Goal: Task Accomplishment & Management: Use online tool/utility

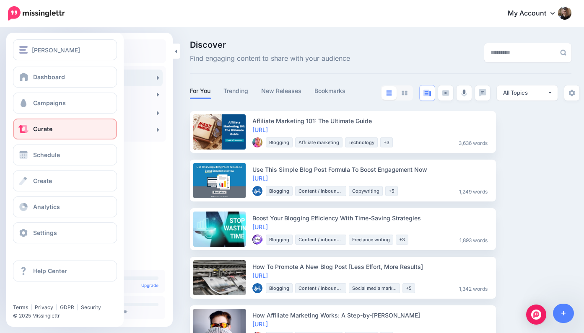
click at [46, 129] on span "Curate" at bounding box center [42, 128] width 19 height 7
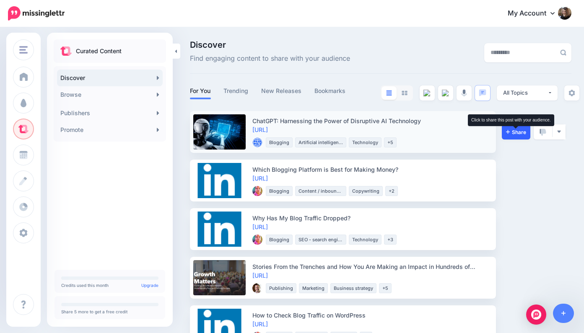
click at [519, 131] on span "Share" at bounding box center [516, 131] width 20 height 5
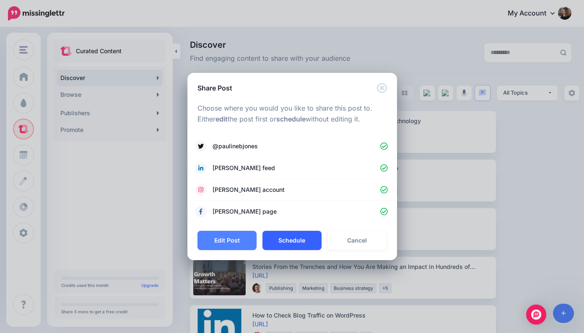
click at [296, 238] on button "Schedule" at bounding box center [291, 240] width 59 height 19
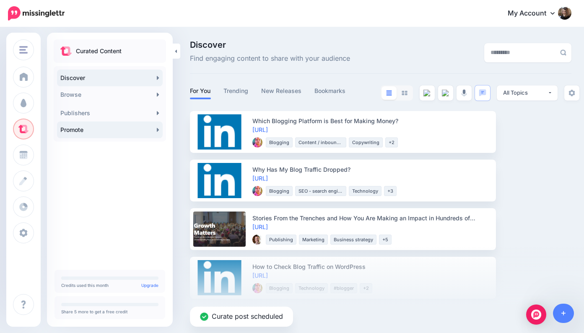
click at [130, 129] on link "Promote" at bounding box center [110, 130] width 106 height 17
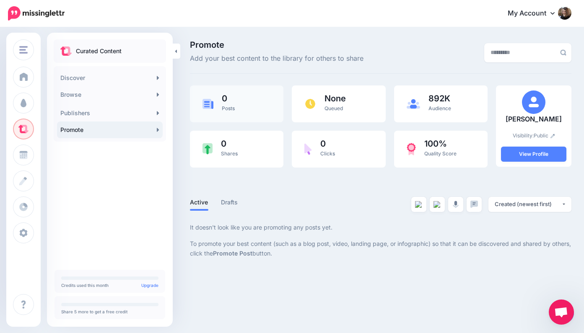
click at [236, 104] on div "0 Posts" at bounding box center [236, 103] width 93 height 37
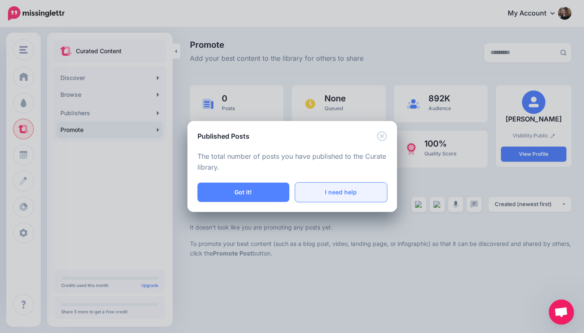
click at [339, 191] on link "I need help" at bounding box center [341, 192] width 92 height 19
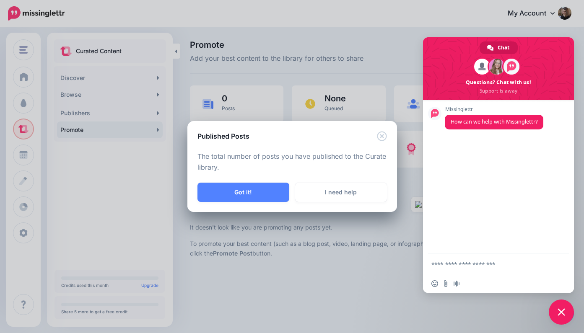
click at [375, 264] on div "Published Posts The total number of posts you have published to the Curate libr…" at bounding box center [292, 166] width 584 height 333
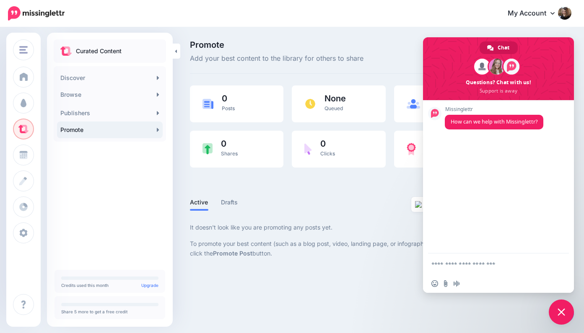
click at [562, 310] on span "Close chat" at bounding box center [561, 312] width 8 height 8
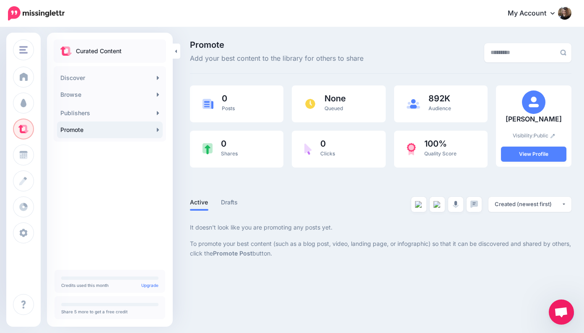
click at [354, 201] on ul "Active Drafts" at bounding box center [285, 204] width 191 height 14
click at [129, 129] on link "Promote" at bounding box center [110, 130] width 106 height 17
click at [157, 129] on icon at bounding box center [158, 130] width 2 height 4
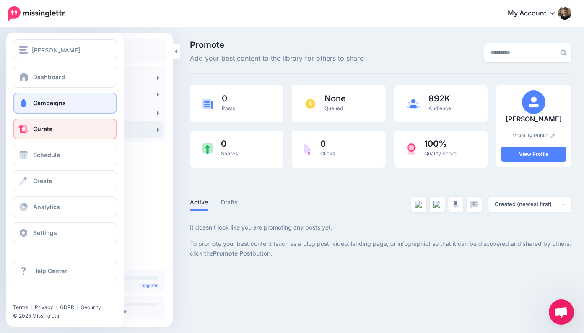
click at [69, 102] on link "Campaigns" at bounding box center [65, 103] width 104 height 21
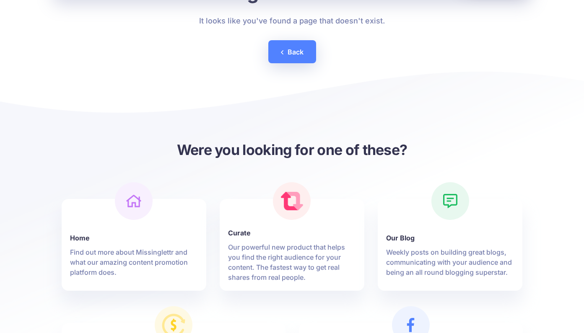
scroll to position [97, 0]
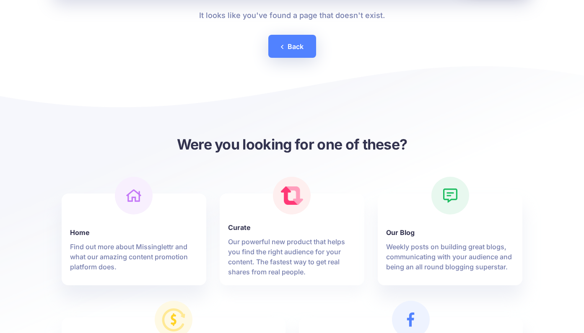
click at [274, 234] on link "Curate Our powerful new product that helps you find the right audience for your…" at bounding box center [292, 244] width 128 height 65
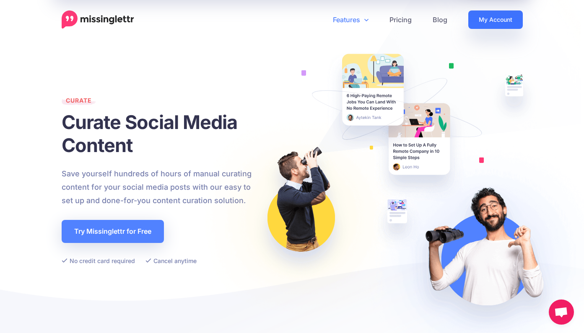
click at [496, 17] on link "My Account" at bounding box center [495, 19] width 54 height 18
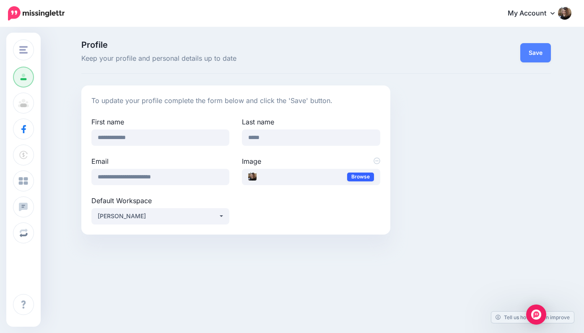
click at [366, 176] on link "Browse" at bounding box center [360, 177] width 27 height 9
click at [538, 50] on button "Save" at bounding box center [535, 52] width 31 height 19
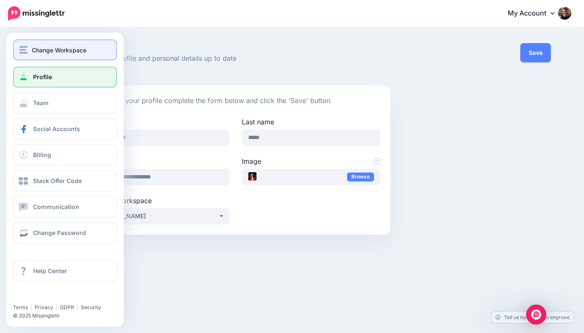
click at [38, 46] on span "Change Workspace" at bounding box center [59, 50] width 54 height 10
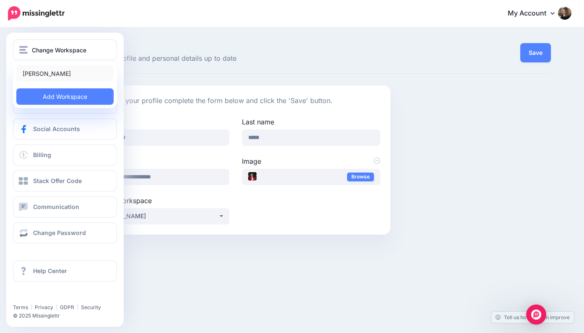
click at [33, 73] on link "[PERSON_NAME]" at bounding box center [64, 73] width 97 height 16
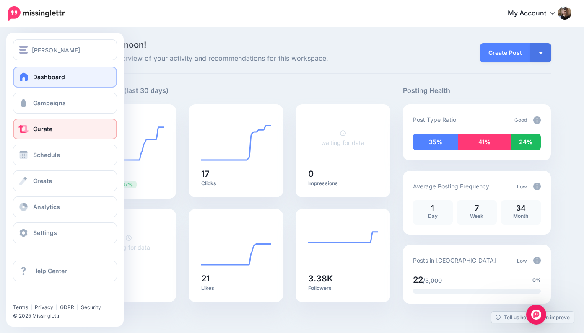
click at [61, 130] on link "Curate" at bounding box center [65, 129] width 104 height 21
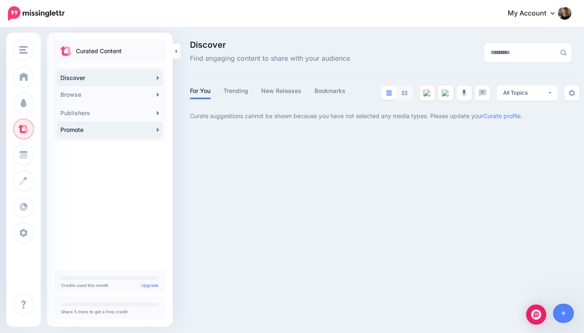
click at [153, 130] on link "Promote" at bounding box center [110, 130] width 106 height 17
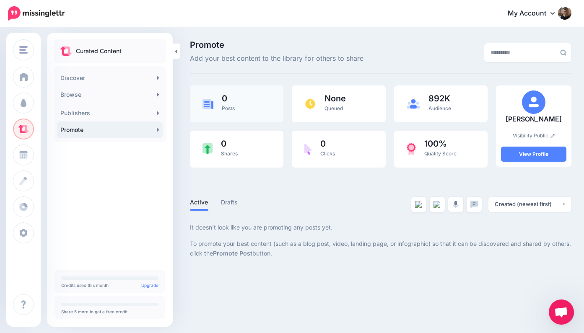
click at [230, 101] on span "0" at bounding box center [228, 98] width 13 height 8
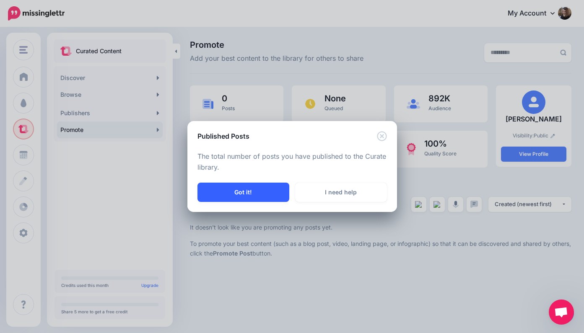
click at [244, 191] on button "Got it!" at bounding box center [243, 192] width 92 height 19
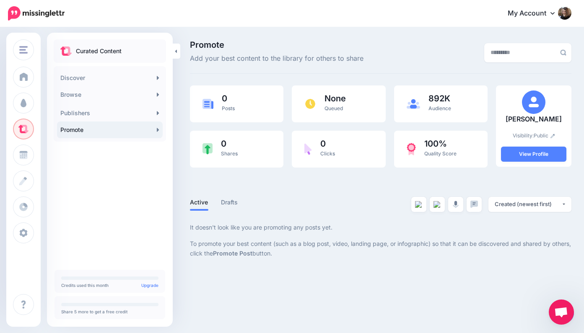
click at [158, 129] on icon at bounding box center [158, 130] width 3 height 7
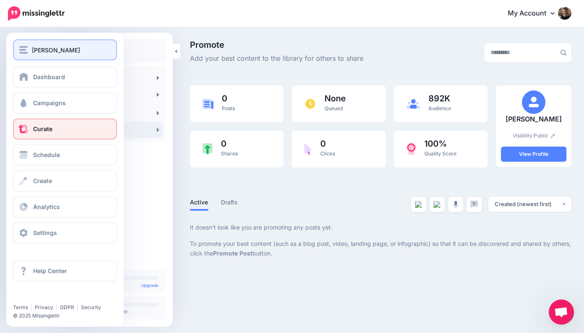
click at [41, 48] on span "[PERSON_NAME]" at bounding box center [56, 50] width 48 height 10
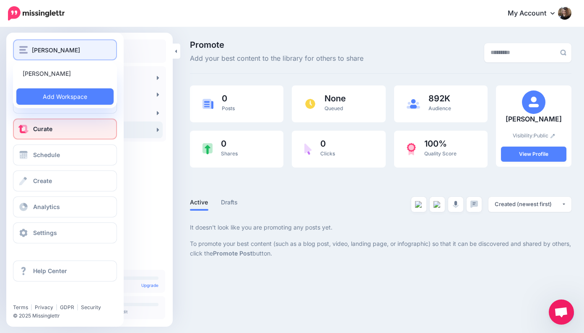
click at [41, 48] on span "[PERSON_NAME]" at bounding box center [56, 50] width 48 height 10
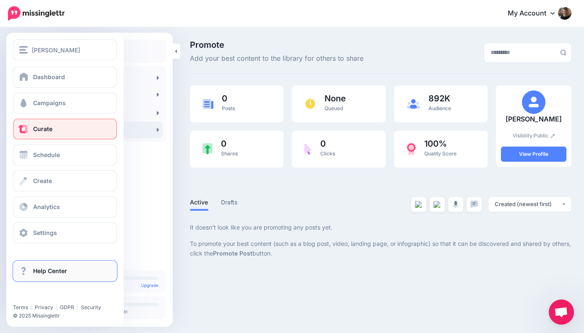
click at [49, 271] on span "Help Center" at bounding box center [50, 270] width 34 height 7
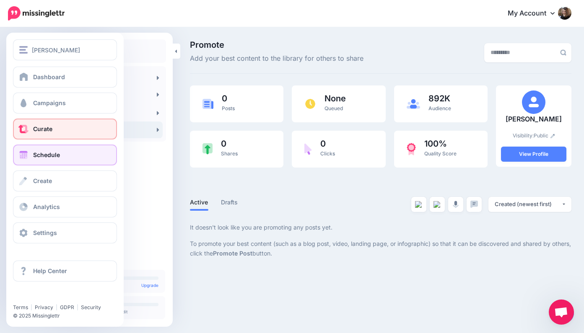
click at [65, 156] on link "Schedule" at bounding box center [65, 155] width 104 height 21
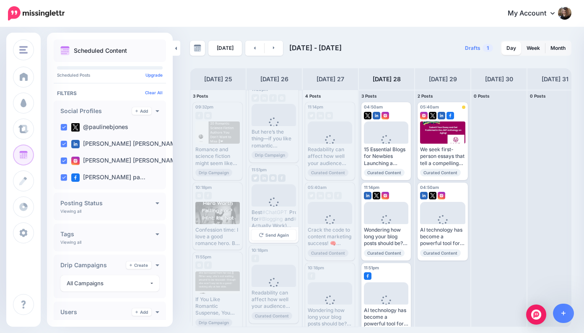
scroll to position [17, 0]
click at [216, 136] on div at bounding box center [217, 133] width 45 height 22
click at [533, 49] on link "Week" at bounding box center [532, 47] width 23 height 13
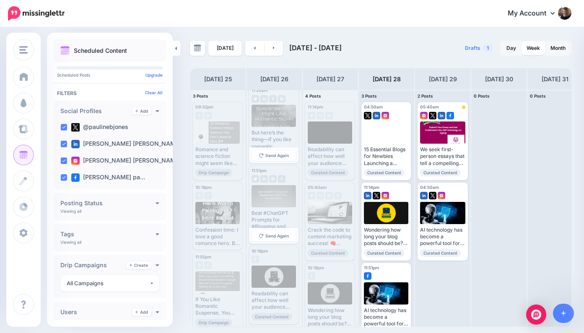
click at [275, 121] on div at bounding box center [273, 116] width 45 height 22
click at [280, 154] on span "Send Again" at bounding box center [276, 155] width 23 height 4
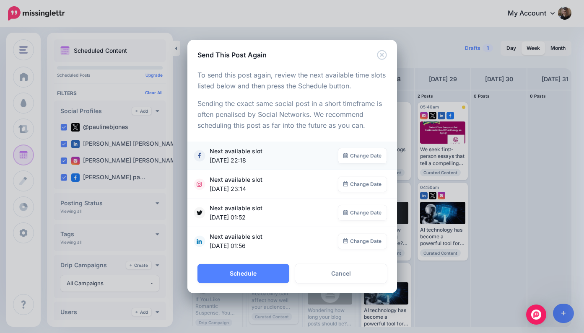
click at [238, 153] on span "Next available slot [DATE] 22:18" at bounding box center [274, 156] width 129 height 18
click at [261, 272] on button "Schedule" at bounding box center [243, 273] width 92 height 19
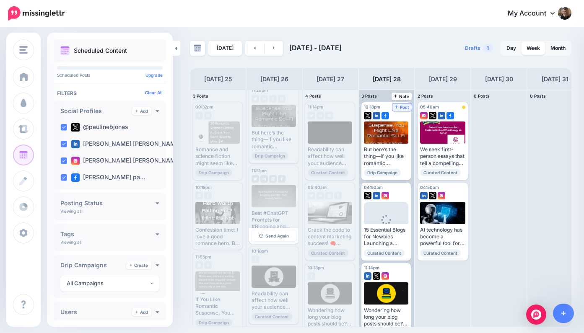
click at [404, 106] on span "Post" at bounding box center [402, 107] width 15 height 4
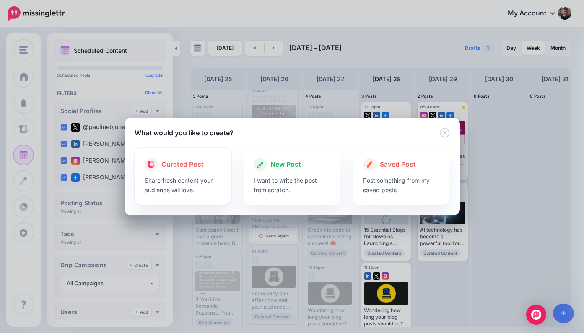
click at [184, 176] on p "Share fresh content your audience will love." at bounding box center [183, 185] width 77 height 19
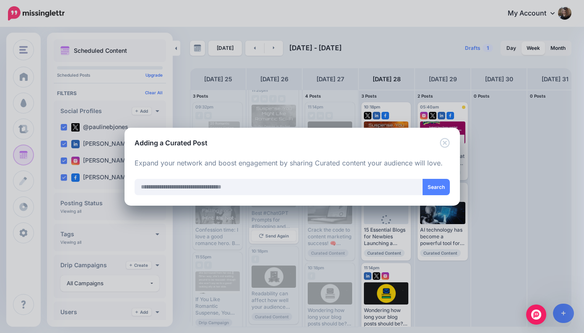
click at [444, 141] on icon "Close" at bounding box center [445, 143] width 10 height 10
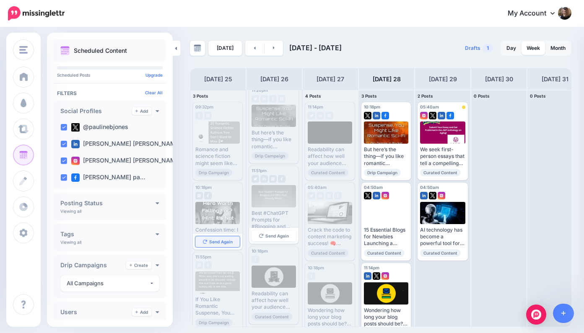
click at [223, 240] on span "Send Again" at bounding box center [220, 242] width 23 height 4
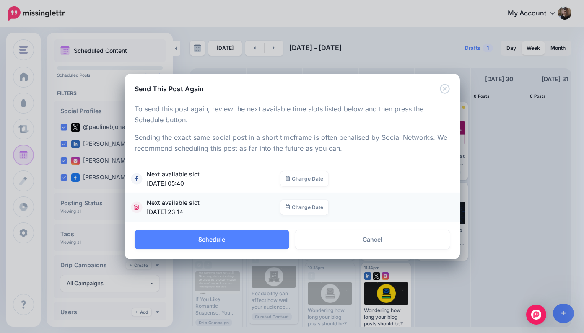
click at [217, 205] on span "Next available slot [DATE] 23:14" at bounding box center [214, 207] width 134 height 18
click at [232, 236] on button "Schedule" at bounding box center [212, 239] width 155 height 19
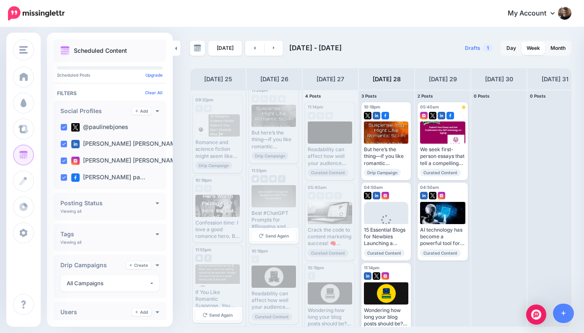
scroll to position [6, 0]
click at [223, 314] on span "Send Again" at bounding box center [220, 316] width 23 height 4
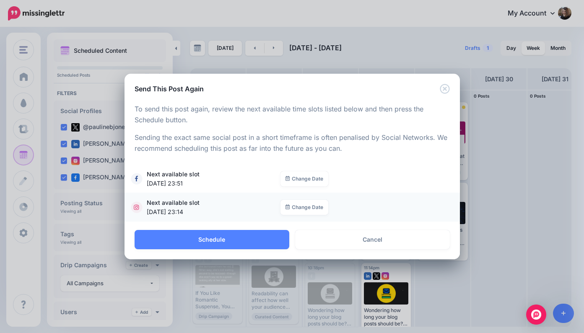
click at [190, 205] on span "Next available slot [DATE] 23:14" at bounding box center [214, 207] width 134 height 18
click at [173, 213] on span "[DATE] 23:14" at bounding box center [211, 211] width 129 height 9
click at [163, 210] on span "[DATE] 23:14" at bounding box center [211, 211] width 129 height 9
click at [446, 88] on icon "Close" at bounding box center [445, 89] width 10 height 10
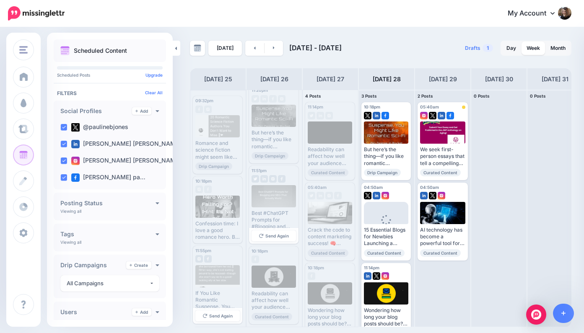
click at [210, 271] on div at bounding box center [217, 276] width 45 height 22
click at [221, 314] on span "Send Again" at bounding box center [220, 316] width 23 height 4
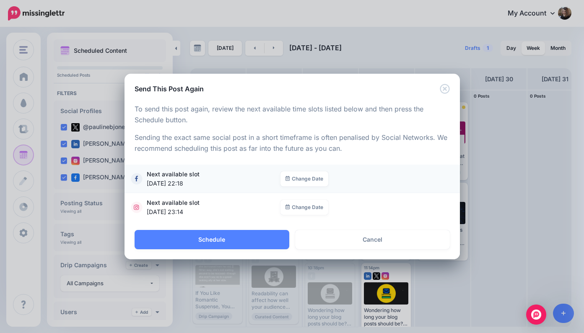
click at [190, 177] on span "Next available slot [DATE] 22:18" at bounding box center [214, 179] width 134 height 18
click at [225, 238] on button "Schedule" at bounding box center [212, 239] width 155 height 19
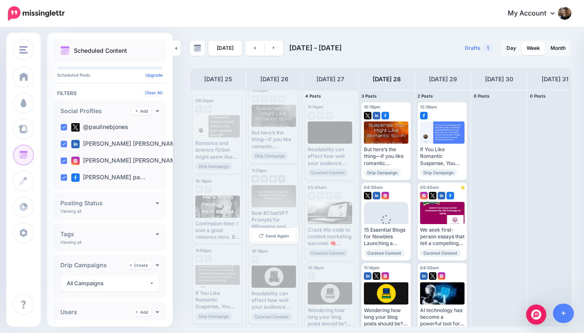
scroll to position [0, 0]
